Goal: Information Seeking & Learning: Learn about a topic

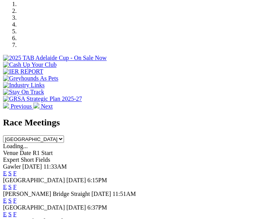
scroll to position [258, 0]
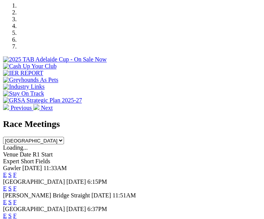
click at [17, 185] on link "F" at bounding box center [14, 188] width 3 height 6
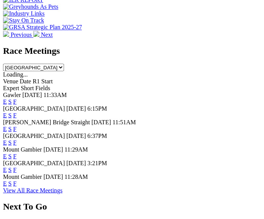
scroll to position [330, 0]
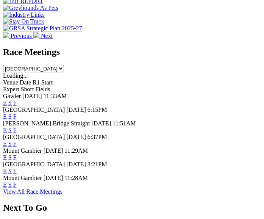
click at [98, 134] on div "Angle Park 21 Aug 25 6:37PM E S F" at bounding box center [132, 141] width 258 height 14
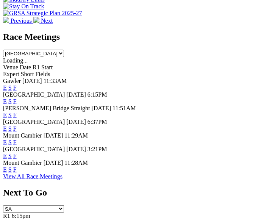
scroll to position [360, 0]
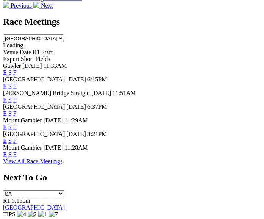
click at [17, 110] on link "F" at bounding box center [14, 113] width 3 height 6
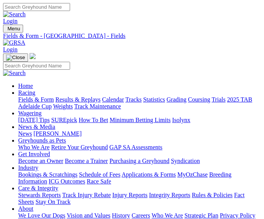
scroll to position [0, 85]
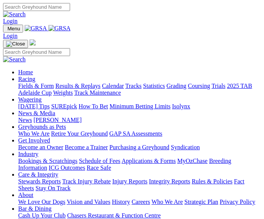
scroll to position [360, 0]
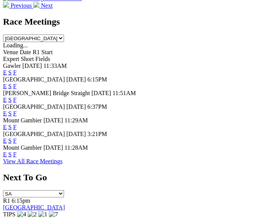
click at [17, 144] on link "F" at bounding box center [14, 140] width 3 height 6
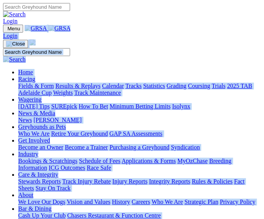
drag, startPoint x: 58, startPoint y: 80, endPoint x: 129, endPoint y: -26, distance: 127.7
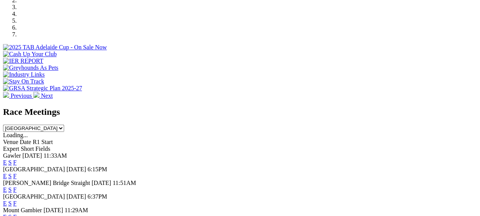
scroll to position [245, 0]
